Goal: Navigation & Orientation: Find specific page/section

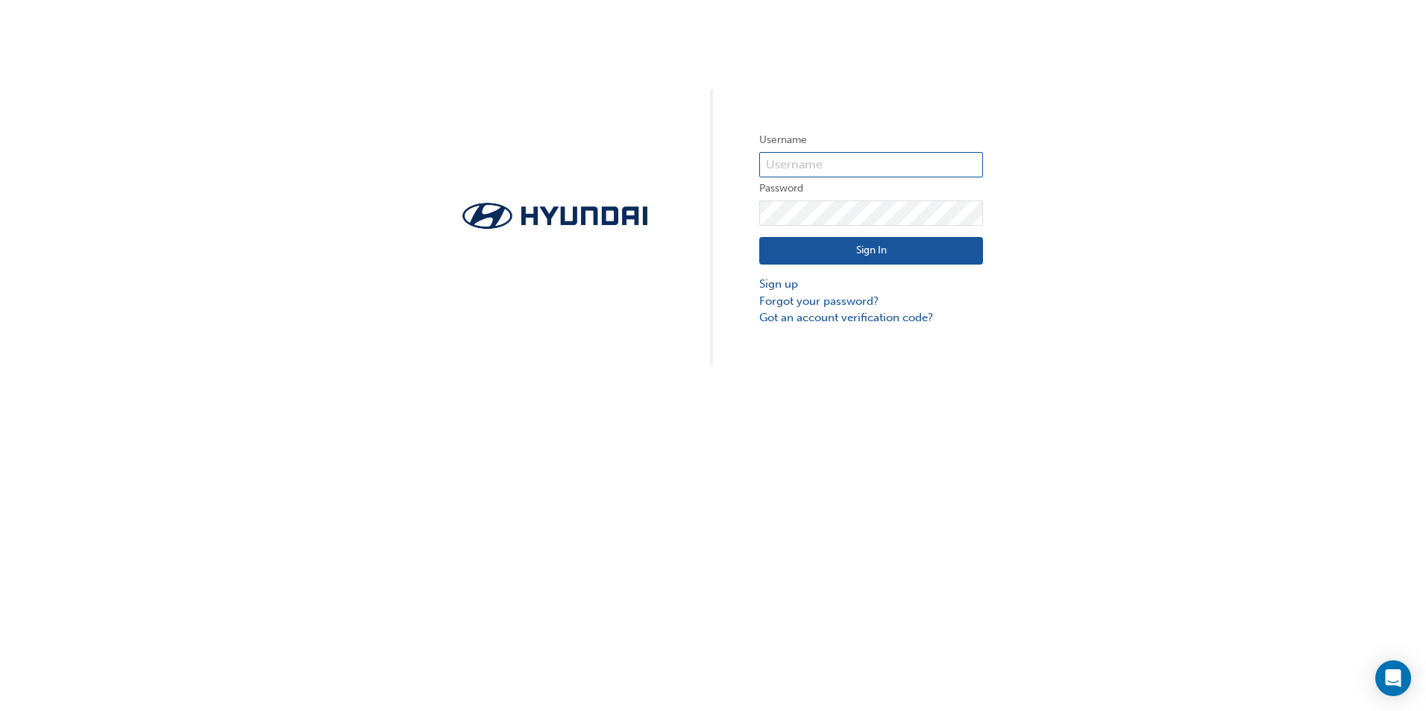
type input "19001"
click at [913, 247] on button "Sign In" at bounding box center [871, 251] width 224 height 28
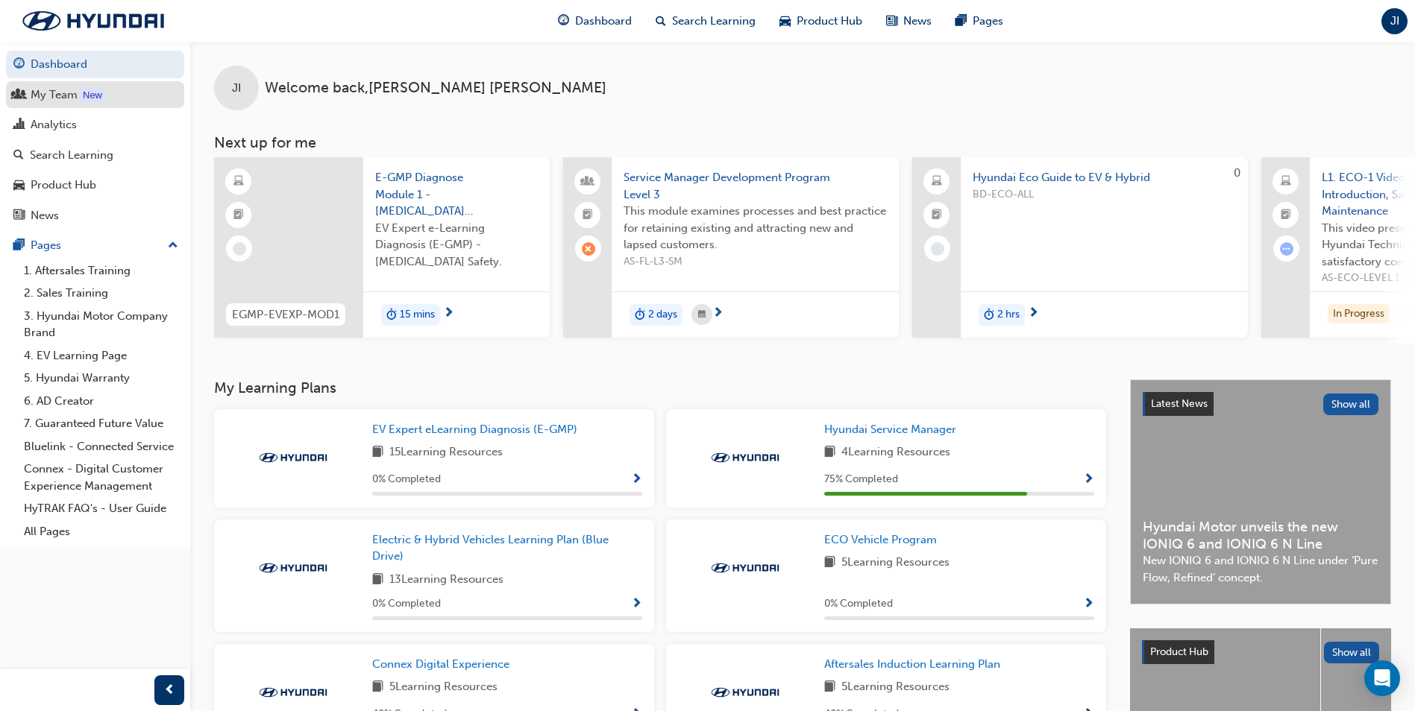
click at [54, 95] on div "My Team" at bounding box center [54, 94] width 47 height 17
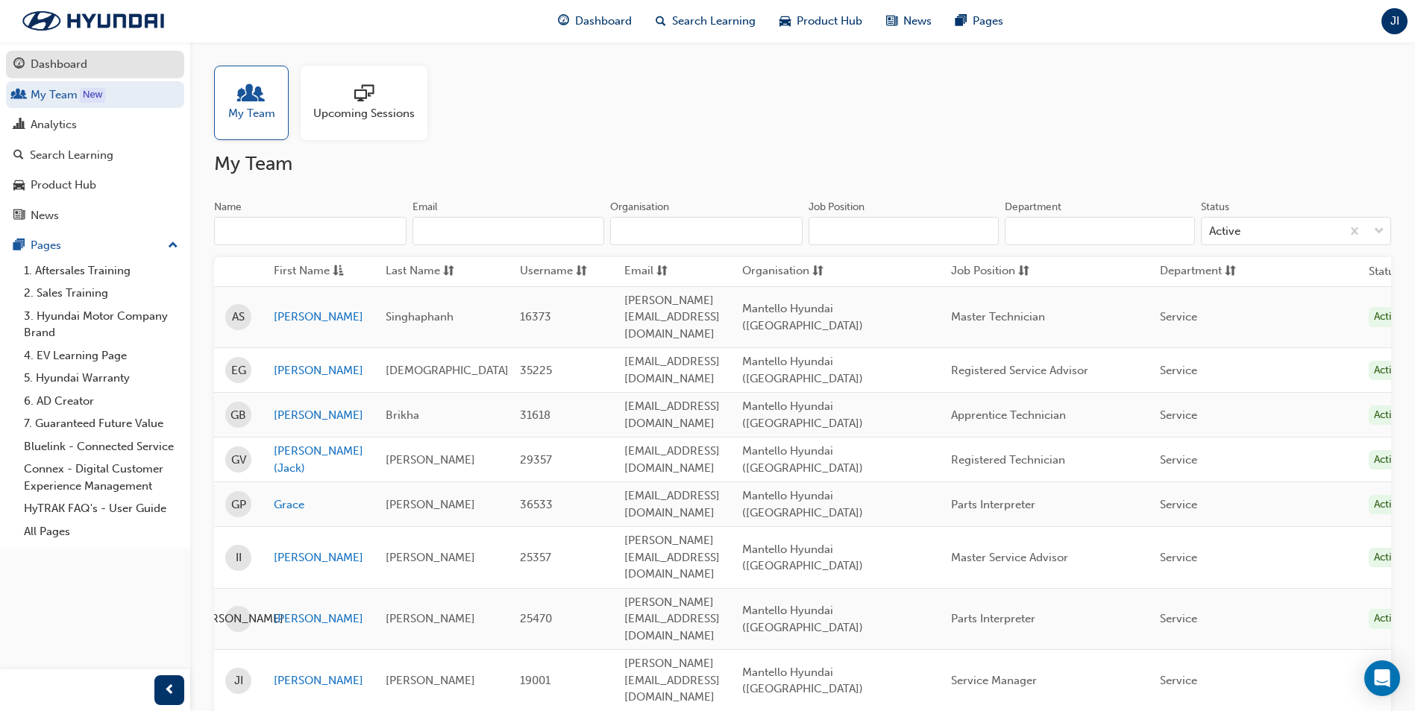
click at [113, 72] on div "Dashboard" at bounding box center [94, 64] width 163 height 19
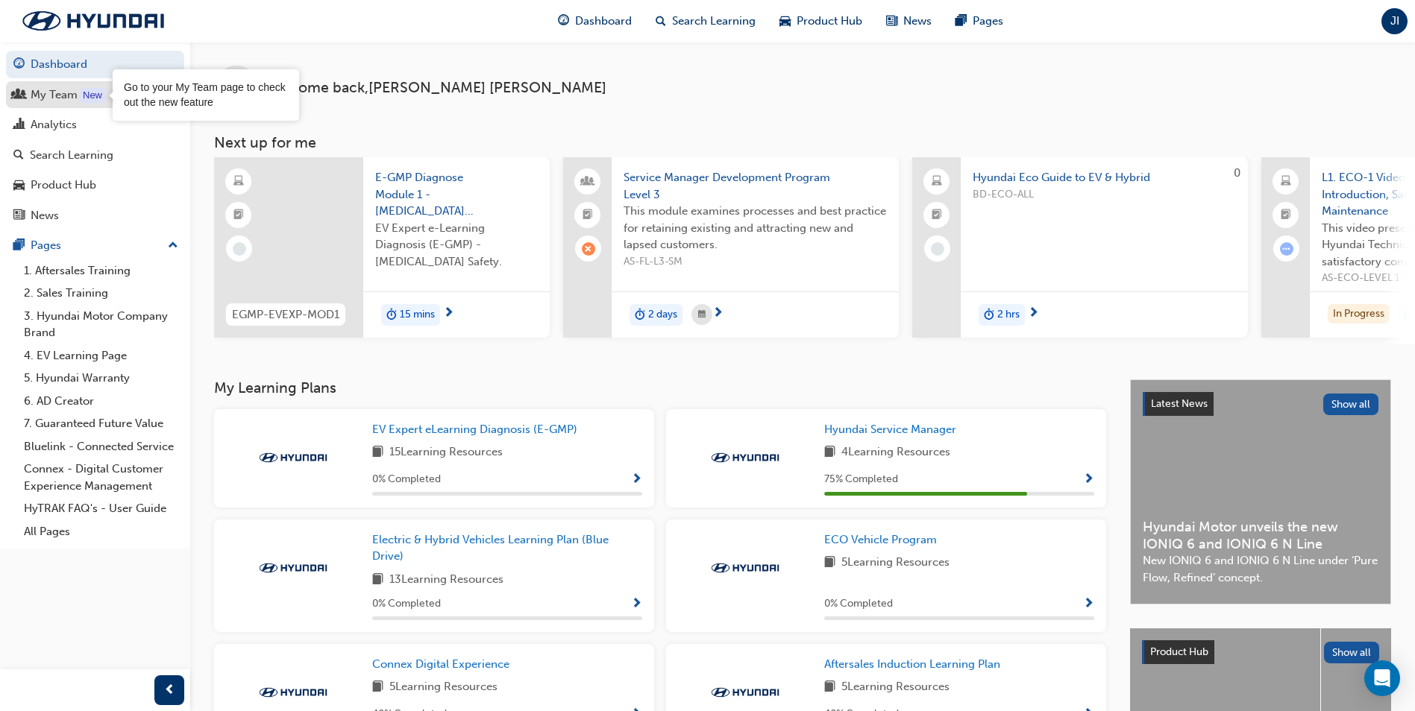
click at [97, 96] on div "New" at bounding box center [92, 95] width 25 height 15
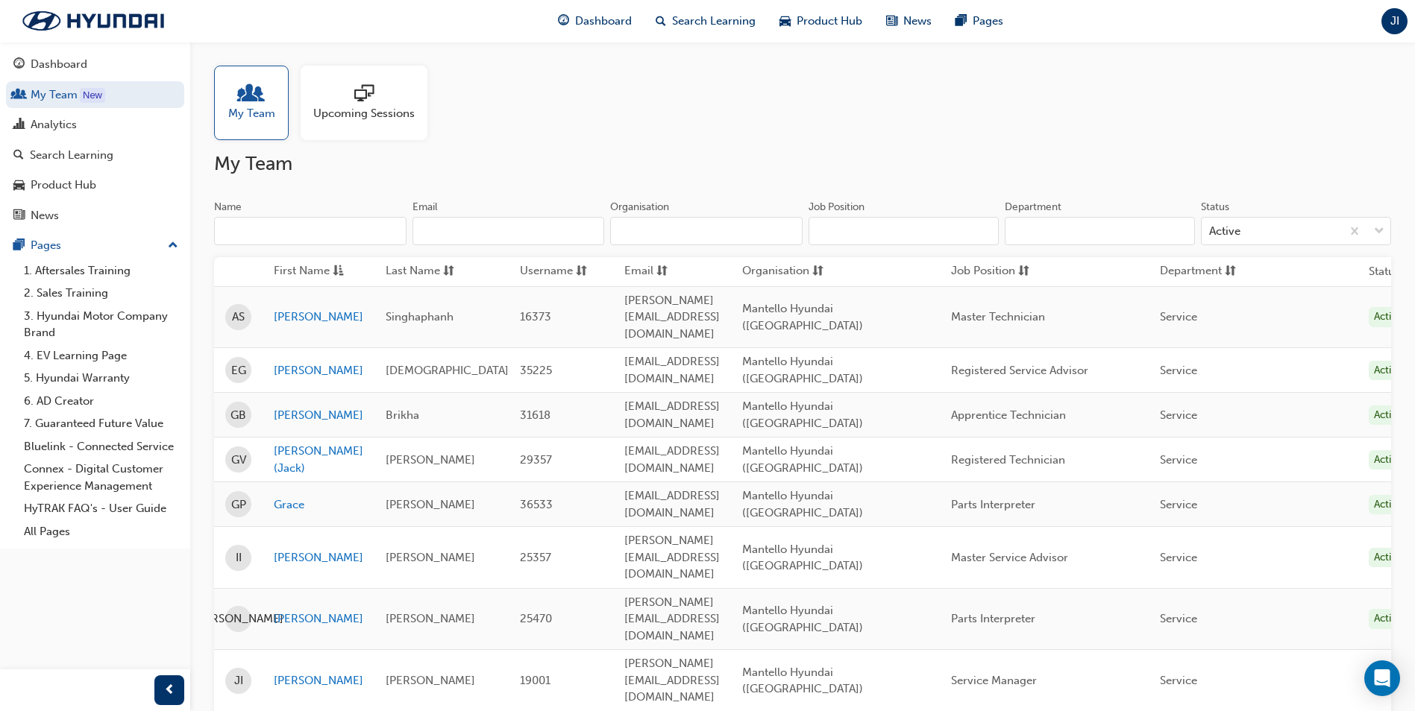
click at [348, 102] on div at bounding box center [363, 94] width 101 height 21
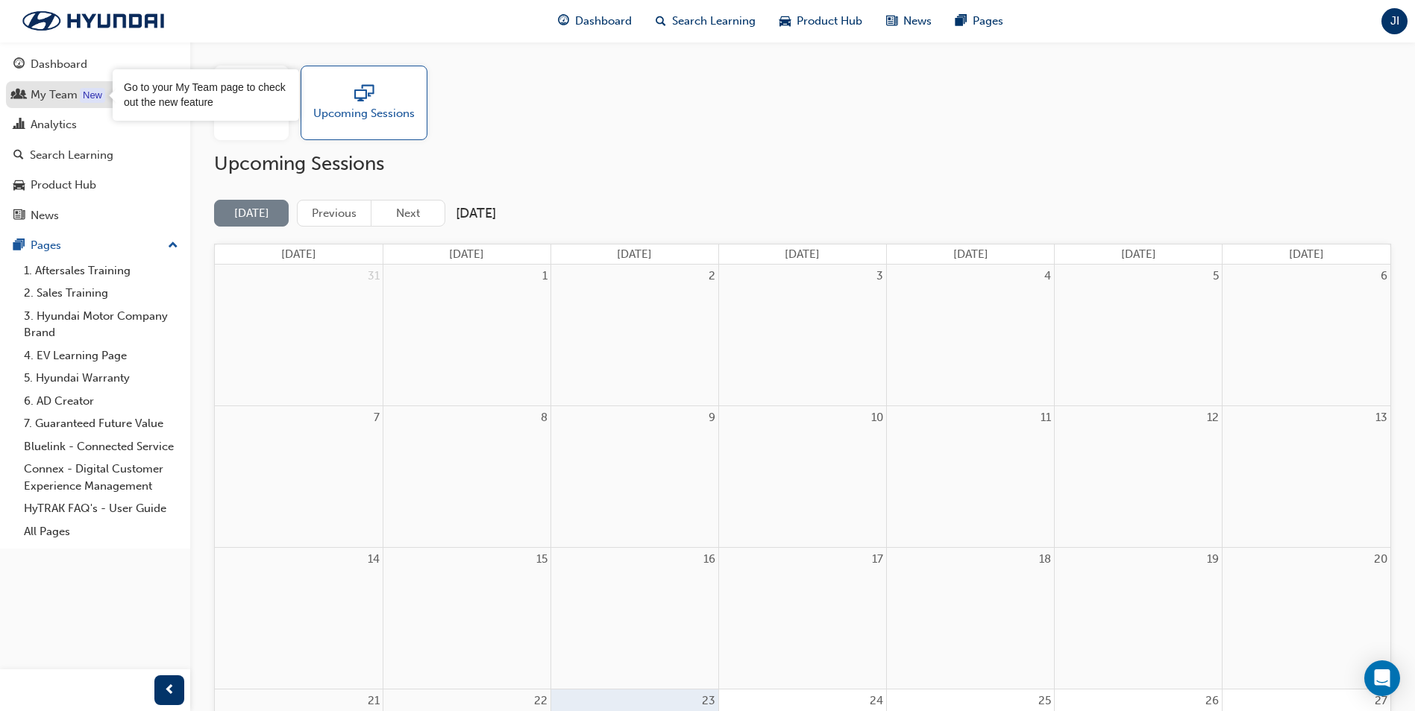
click at [83, 96] on div "New" at bounding box center [92, 95] width 25 height 15
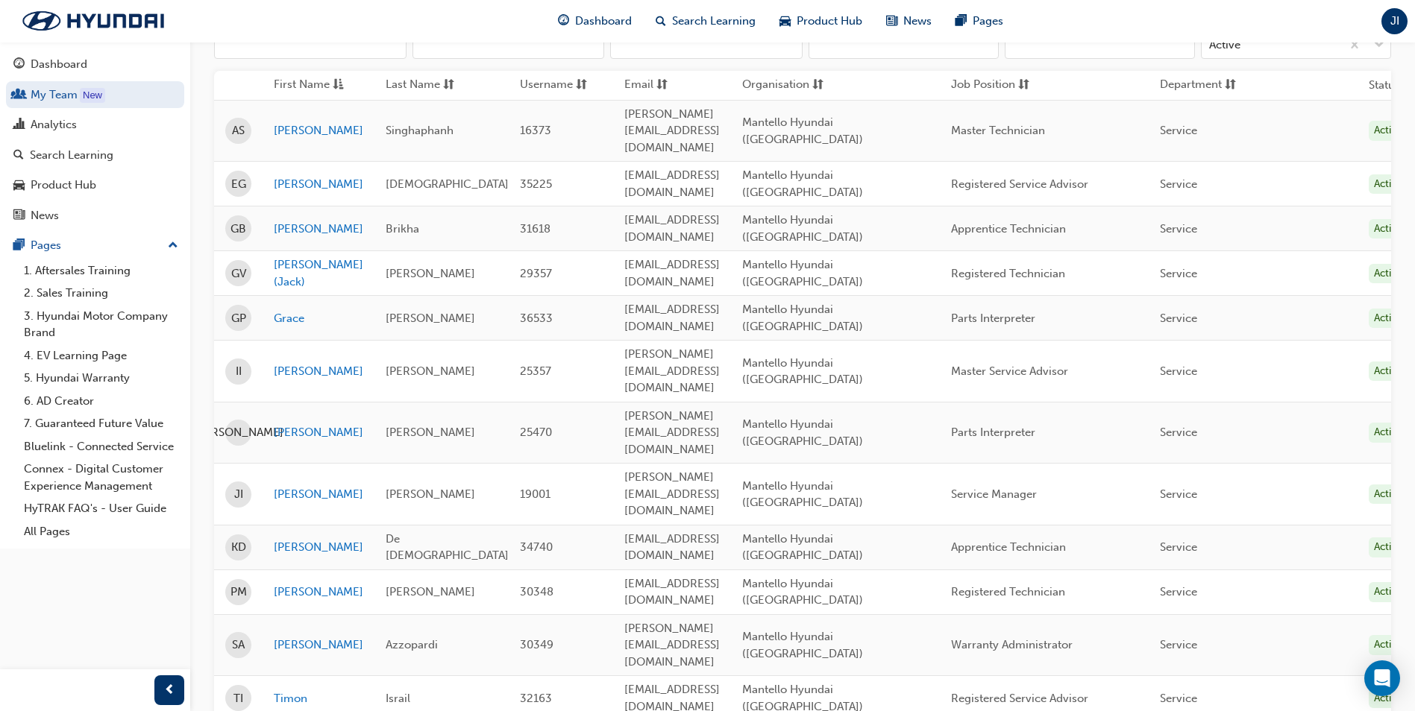
scroll to position [224, 0]
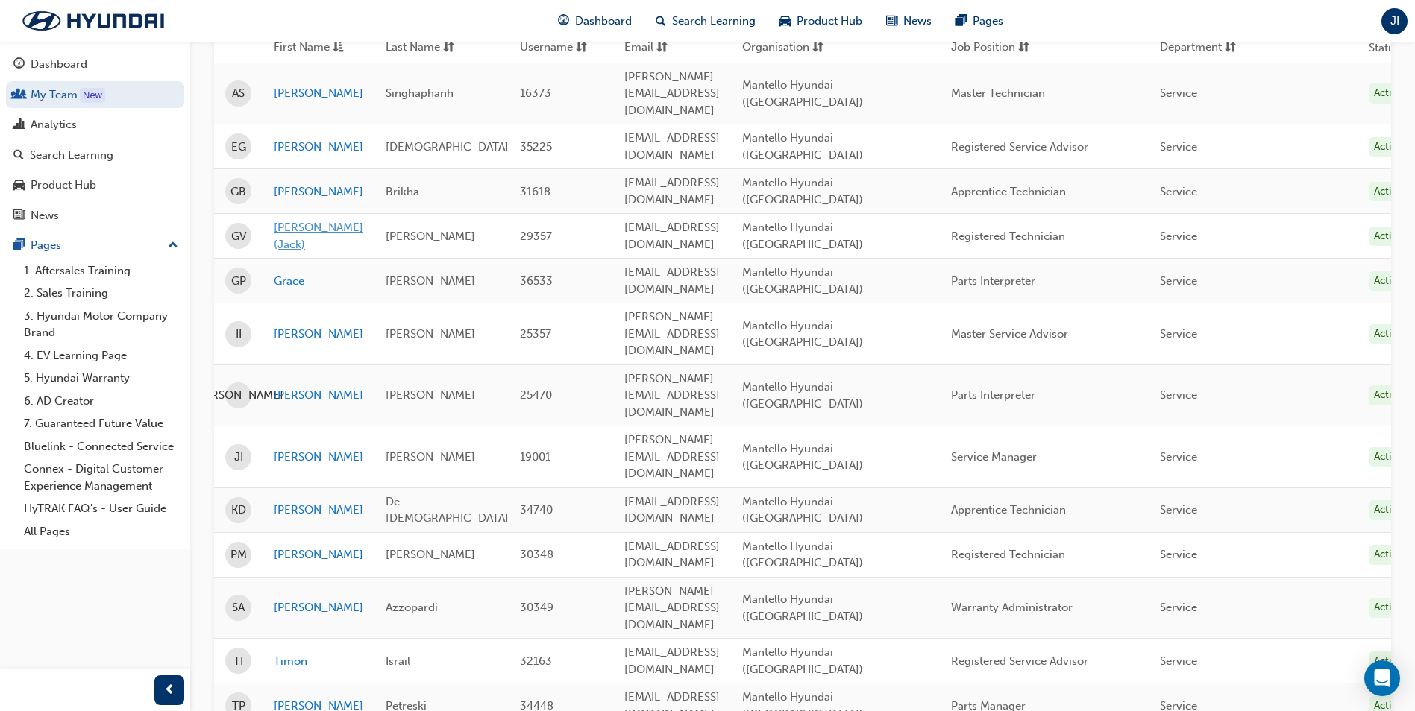
click at [307, 219] on link "[PERSON_NAME] (Jack)" at bounding box center [318, 236] width 89 height 34
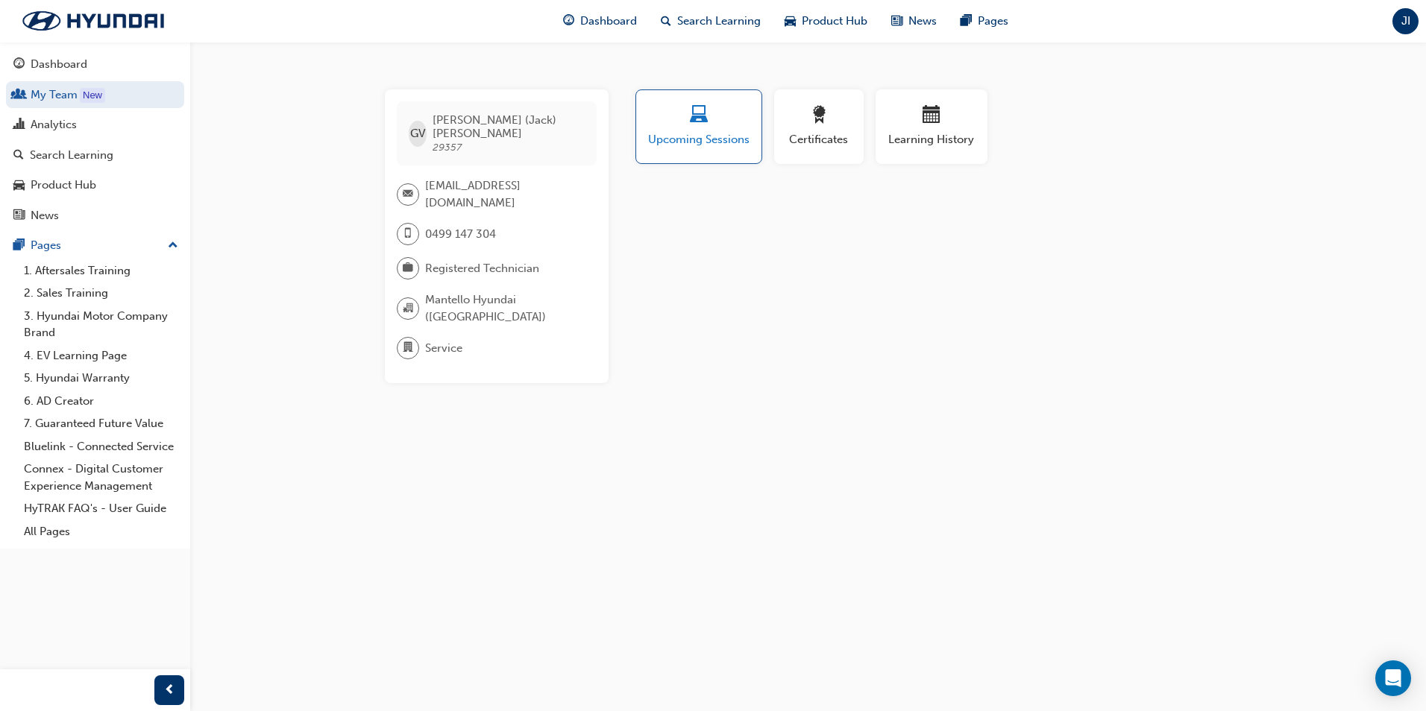
click at [694, 131] on span "Upcoming Sessions" at bounding box center [698, 139] width 103 height 17
click at [706, 132] on span "Upcoming Sessions" at bounding box center [698, 139] width 103 height 17
click at [707, 130] on div "Upcoming Sessions" at bounding box center [698, 127] width 103 height 43
click at [691, 115] on span "laptop-icon" at bounding box center [699, 116] width 18 height 20
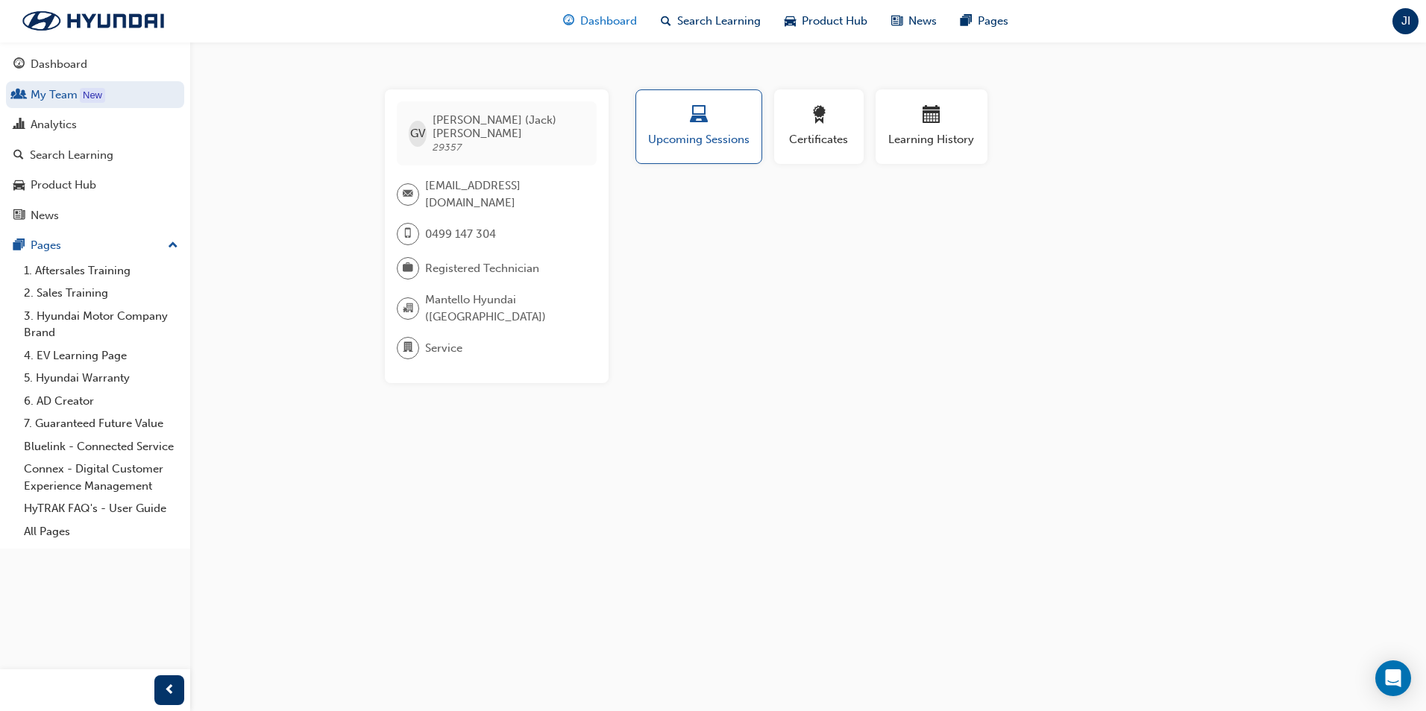
click at [622, 22] on span "Dashboard" at bounding box center [608, 21] width 57 height 17
